Goal: Navigation & Orientation: Go to known website

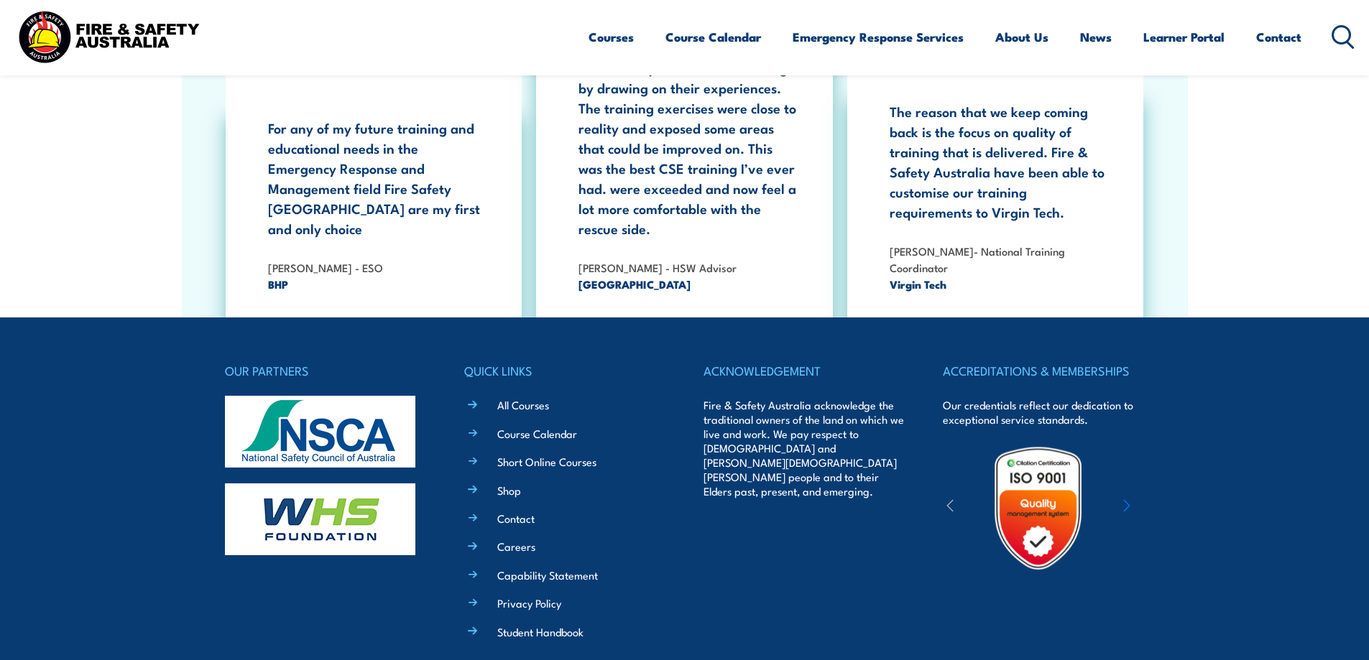
scroll to position [2629, 0]
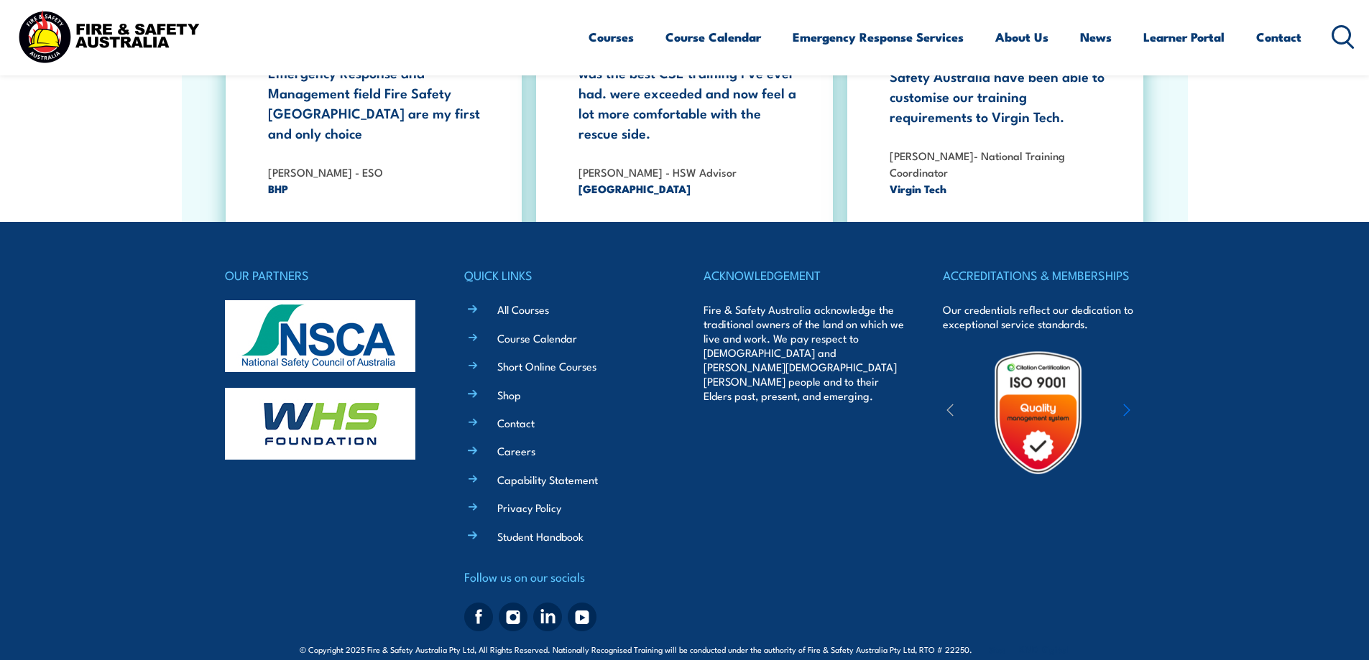
click at [512, 603] on img at bounding box center [513, 617] width 29 height 29
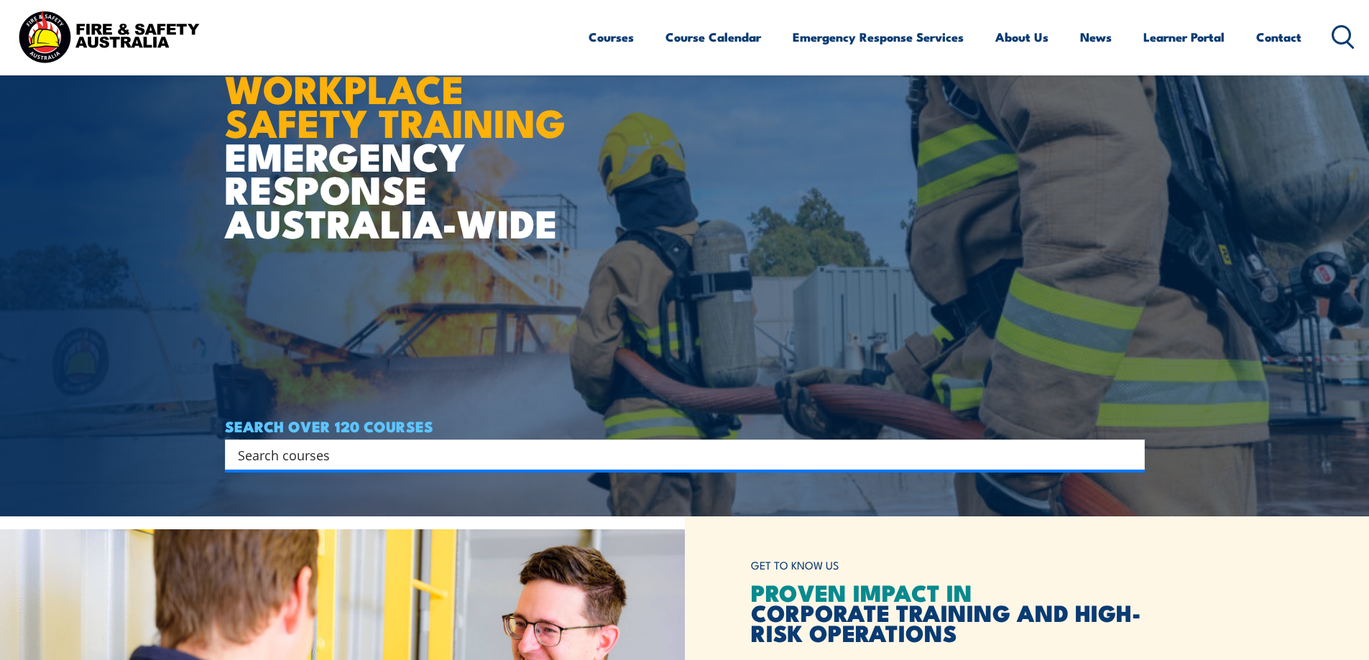
scroll to position [412, 0]
